Goal: Navigation & Orientation: Find specific page/section

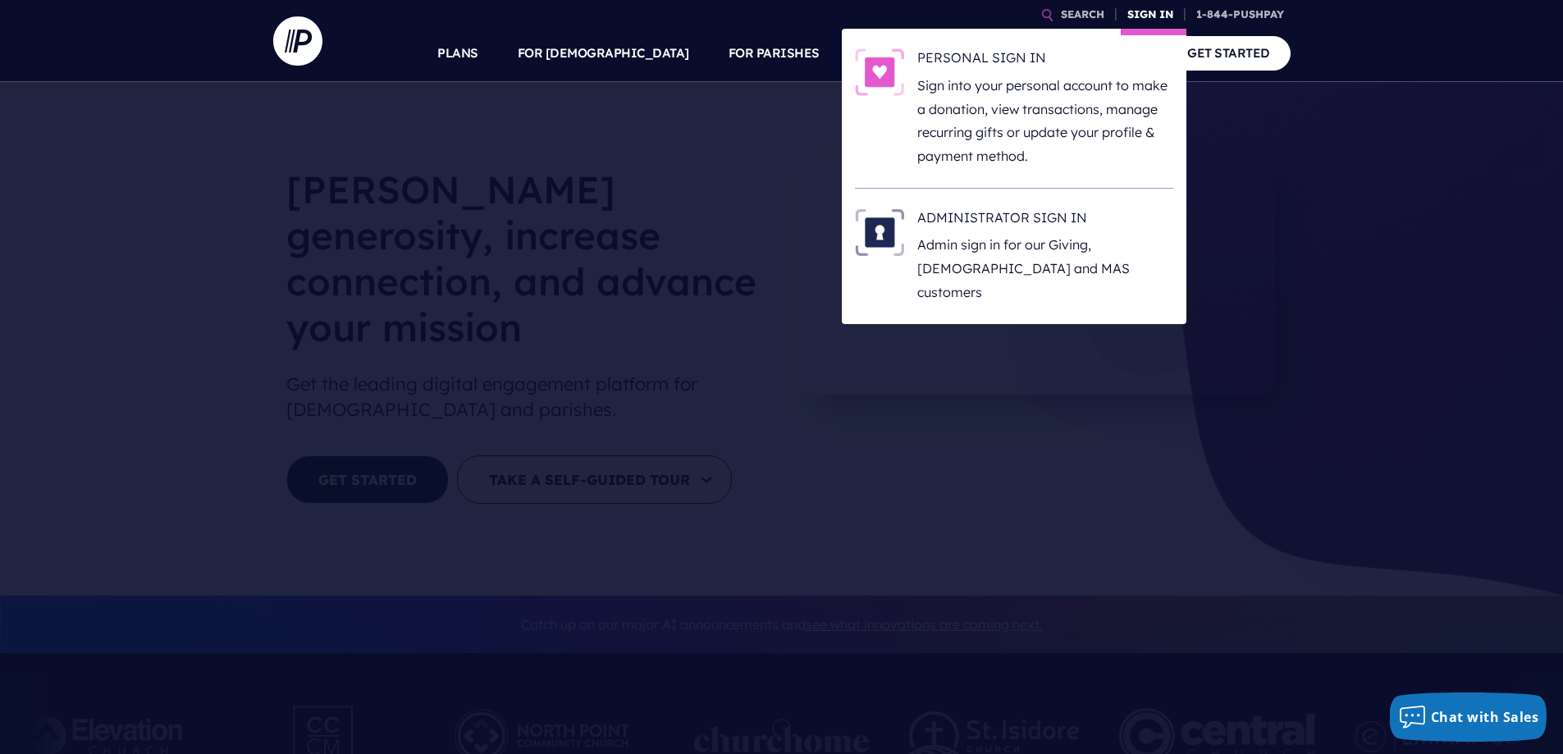
click at [1159, 14] on link "SIGN IN" at bounding box center [1150, 14] width 59 height 29
click at [1056, 226] on h6 "ADMINISTRATOR SIGN IN" at bounding box center [1045, 220] width 256 height 25
click at [1003, 235] on p "Admin sign in for our Giving, [DEMOGRAPHIC_DATA] and MAS customers" at bounding box center [1045, 268] width 256 height 71
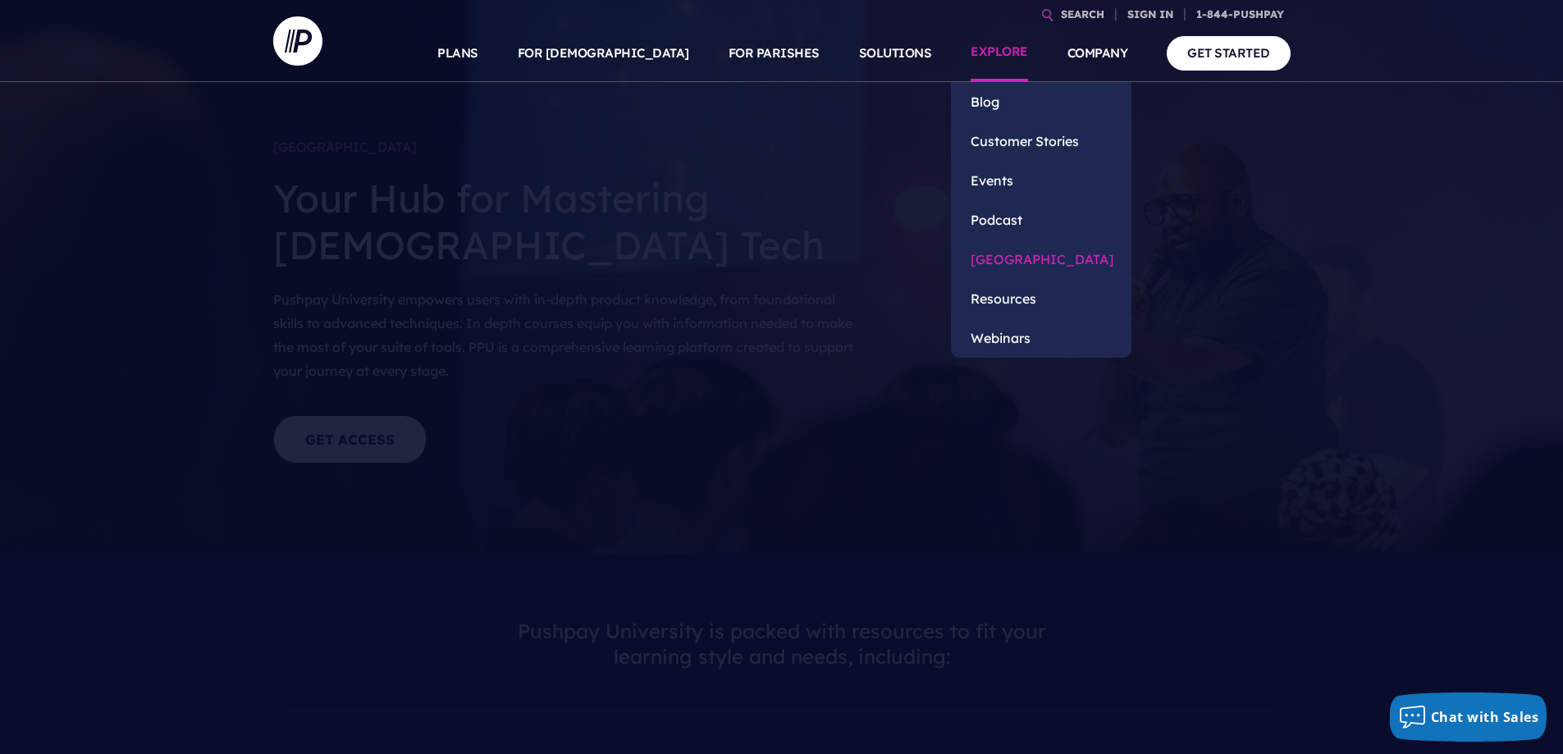
click at [994, 263] on link "[GEOGRAPHIC_DATA]" at bounding box center [1041, 259] width 181 height 39
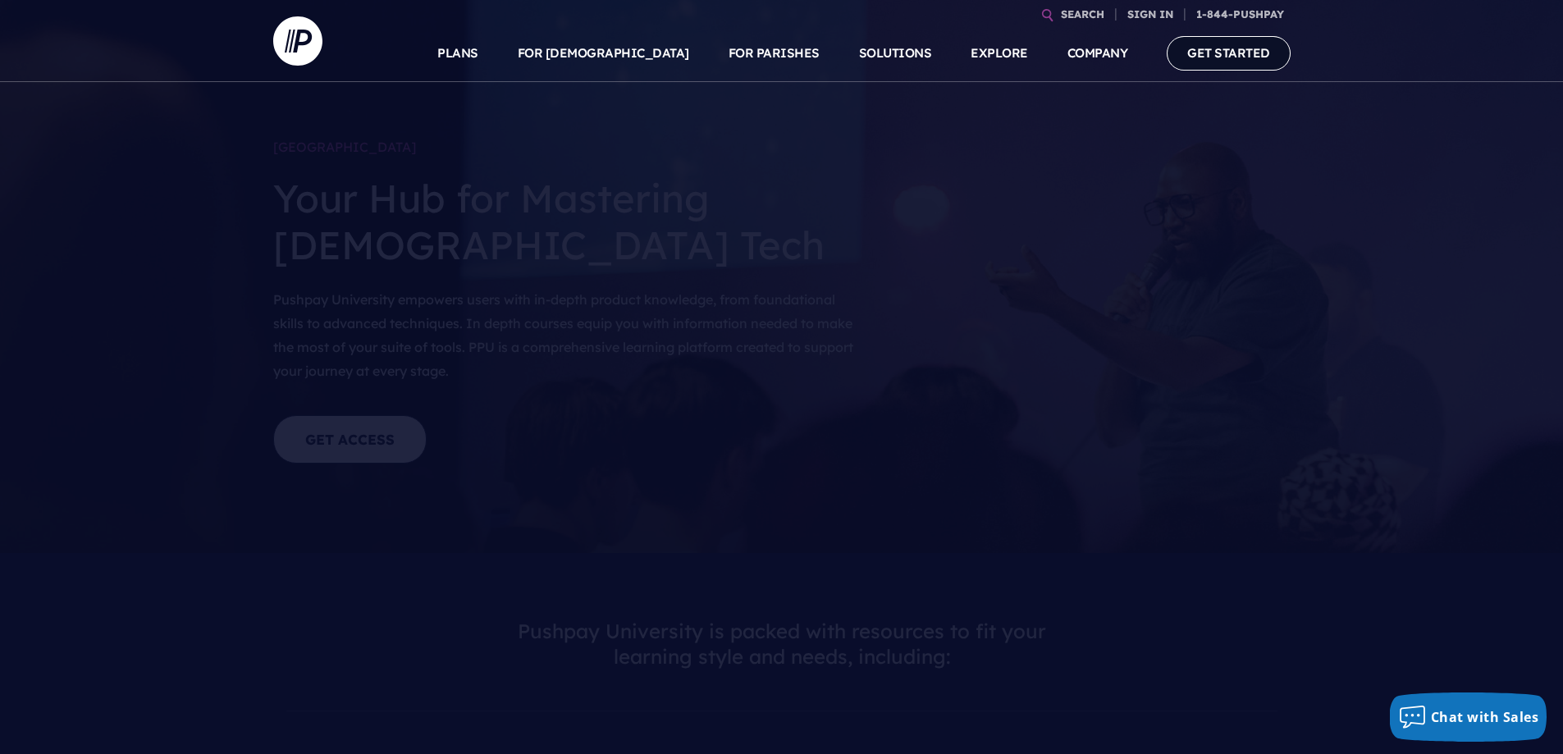
click at [1212, 59] on link "GET STARTED" at bounding box center [1229, 53] width 124 height 34
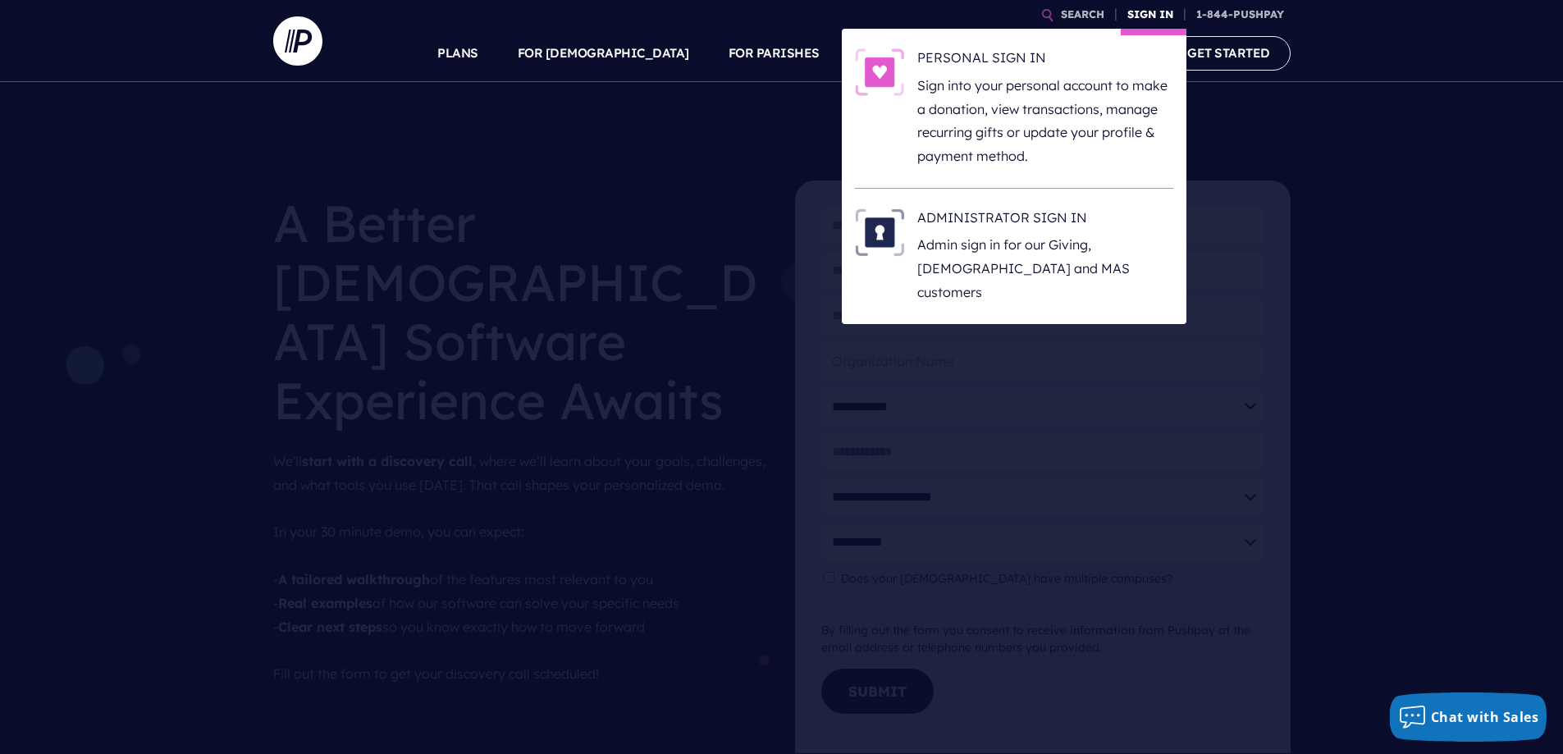
click at [1154, 15] on link "SIGN IN" at bounding box center [1150, 14] width 59 height 29
click at [1011, 249] on p "Admin sign in for our Giving, [DEMOGRAPHIC_DATA] and MAS customers" at bounding box center [1045, 268] width 256 height 71
